Goal: Communication & Community: Ask a question

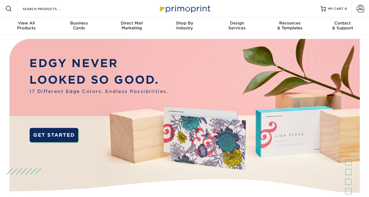
click at [361, 8] on span at bounding box center [361, 9] width 8 height 8
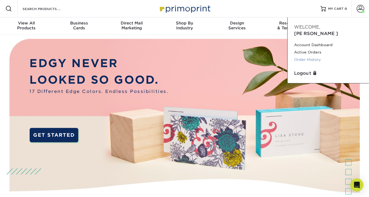
click at [308, 56] on link "Order History" at bounding box center [328, 59] width 68 height 7
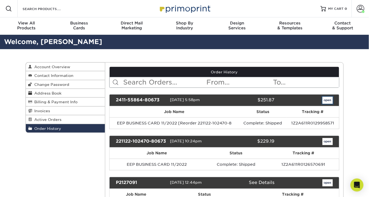
click at [329, 99] on link "open" at bounding box center [327, 100] width 10 height 7
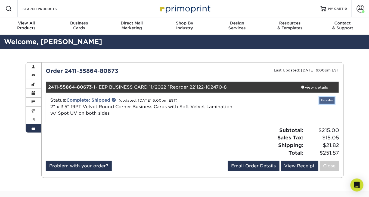
click at [325, 101] on link "Reorder" at bounding box center [326, 100] width 15 height 7
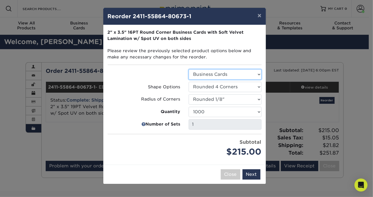
click at [208, 74] on select "Select Option Business Cards" at bounding box center [225, 74] width 73 height 10
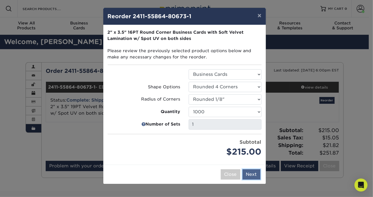
click at [257, 172] on button "Next" at bounding box center [251, 174] width 18 height 10
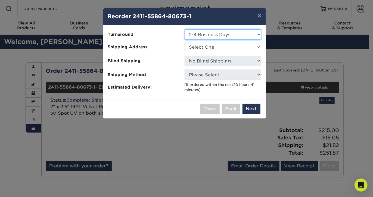
click at [204, 33] on select "Select One 2-4 Business Days" at bounding box center [223, 34] width 77 height 10
click at [205, 47] on select "Select One EEP" at bounding box center [223, 47] width 77 height 10
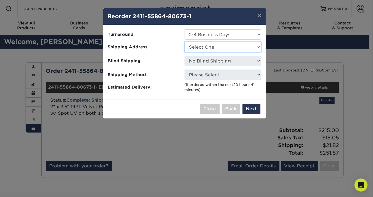
select select "106071"
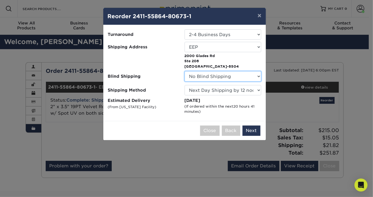
click at [233, 78] on select "No Blind Shipping EEP" at bounding box center [223, 76] width 77 height 10
click at [235, 77] on select "No Blind Shipping EEP" at bounding box center [223, 76] width 77 height 10
click at [235, 75] on select "No Blind Shipping EEP" at bounding box center [223, 76] width 77 height 10
click at [185, 71] on select "No Blind Shipping EEP" at bounding box center [223, 76] width 77 height 10
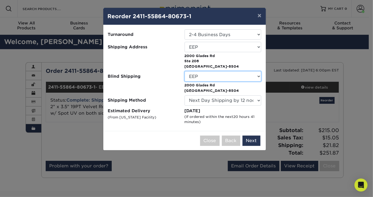
click at [232, 75] on select "No Blind Shipping EEP" at bounding box center [223, 76] width 77 height 10
select select "-1"
click at [185, 71] on select "No Blind Shipping EEP" at bounding box center [223, 76] width 77 height 10
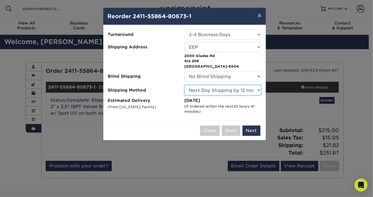
click at [205, 90] on select "Please Select Ground Shipping (+$8.96) 3 Day Shipping Service (+$15.34) 2 Day A…" at bounding box center [223, 90] width 77 height 10
click at [185, 85] on select "Please Select Ground Shipping (+$8.96) 3 Day Shipping Service (+$15.34) 2 Day A…" at bounding box center [223, 90] width 77 height 10
click at [208, 89] on select "Please Select Ground Shipping (+$8.96) 3 Day Shipping Service (+$15.34) 2 Day A…" at bounding box center [223, 90] width 77 height 10
click at [185, 85] on select "Please Select Ground Shipping (+$8.96) 3 Day Shipping Service (+$15.34) 2 Day A…" at bounding box center [223, 90] width 77 height 10
click at [211, 89] on select "Please Select Ground Shipping (+$8.96) 3 Day Shipping Service (+$15.34) 2 Day A…" at bounding box center [223, 90] width 77 height 10
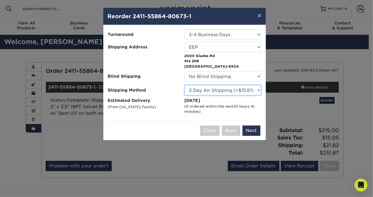
select select "03"
click at [185, 85] on select "Please Select Ground Shipping (+$8.96) 3 Day Shipping Service (+$15.34) 2 Day A…" at bounding box center [223, 90] width 77 height 10
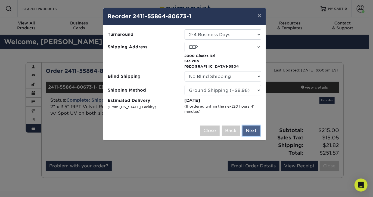
click at [249, 128] on button "Next" at bounding box center [251, 131] width 18 height 10
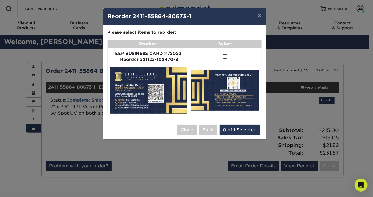
click at [225, 56] on span at bounding box center [225, 56] width 5 height 5
click at [0, 0] on input "checkbox" at bounding box center [0, 0] width 0 height 0
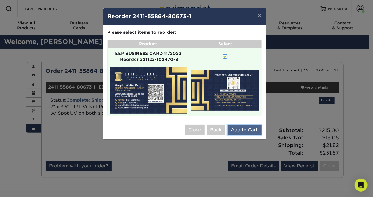
click at [241, 127] on button "Add to Cart" at bounding box center [244, 130] width 34 height 10
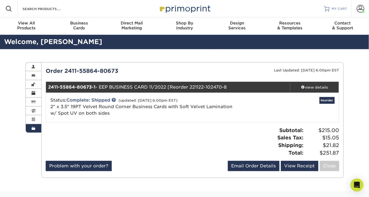
click at [339, 9] on span "MY CART" at bounding box center [339, 9] width 15 height 5
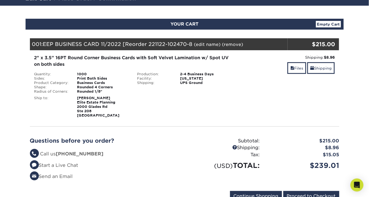
scroll to position [54, 0]
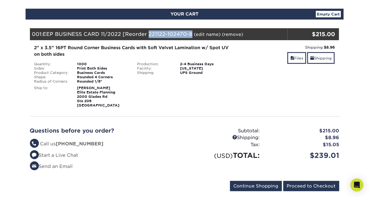
drag, startPoint x: 150, startPoint y: 33, endPoint x: 192, endPoint y: 33, distance: 42.4
click at [192, 33] on span "EEP BUSINESS CARD 11/2022 [Reorder 221122-102470-8" at bounding box center [117, 34] width 149 height 6
copy span "221122-102470-8"
click at [71, 155] on link "Start a Live Chat" at bounding box center [54, 154] width 48 height 5
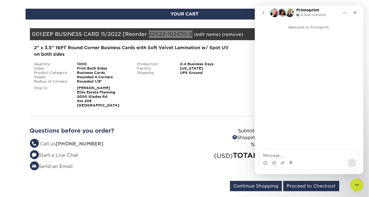
scroll to position [0, 0]
type textarea "Hello, I have a re-order question."
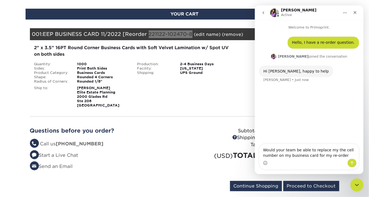
type textarea "Would your team be able to replace my the cell number on my business card for m…"
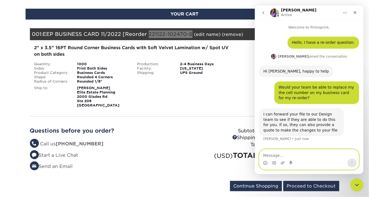
click at [310, 156] on textarea "Message…" at bounding box center [308, 153] width 99 height 9
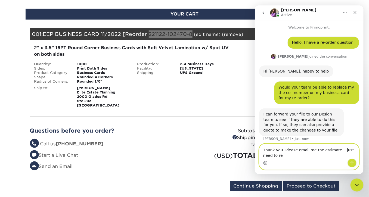
scroll to position [3, 0]
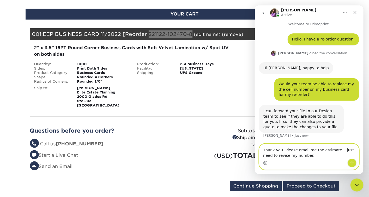
type textarea "Thank you. Please email me the estimate. I just need to revise my number."
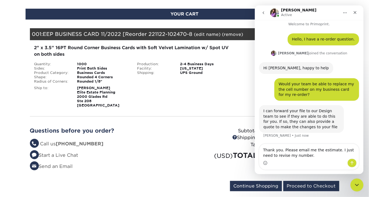
click at [185, 156] on div "(USD) TOTAL:" at bounding box center [224, 155] width 79 height 10
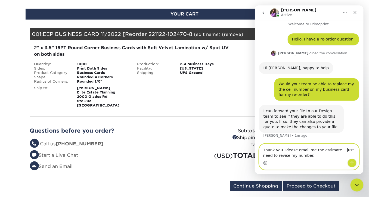
click at [299, 155] on textarea "Thank you. Please email me the estimate. I just need to revise my number." at bounding box center [308, 151] width 99 height 15
click at [353, 163] on icon "Send a message…" at bounding box center [352, 163] width 4 height 4
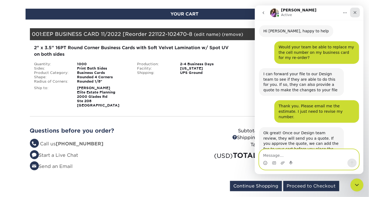
scroll to position [52, 0]
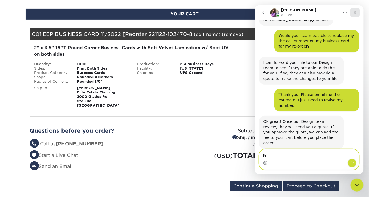
type textarea "F"
type textarea "Great! Thank you."
click at [351, 166] on button "Send a message…" at bounding box center [351, 162] width 9 height 9
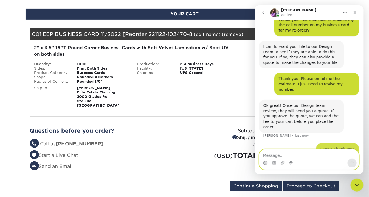
scroll to position [68, 0]
